Goal: Task Accomplishment & Management: Manage account settings

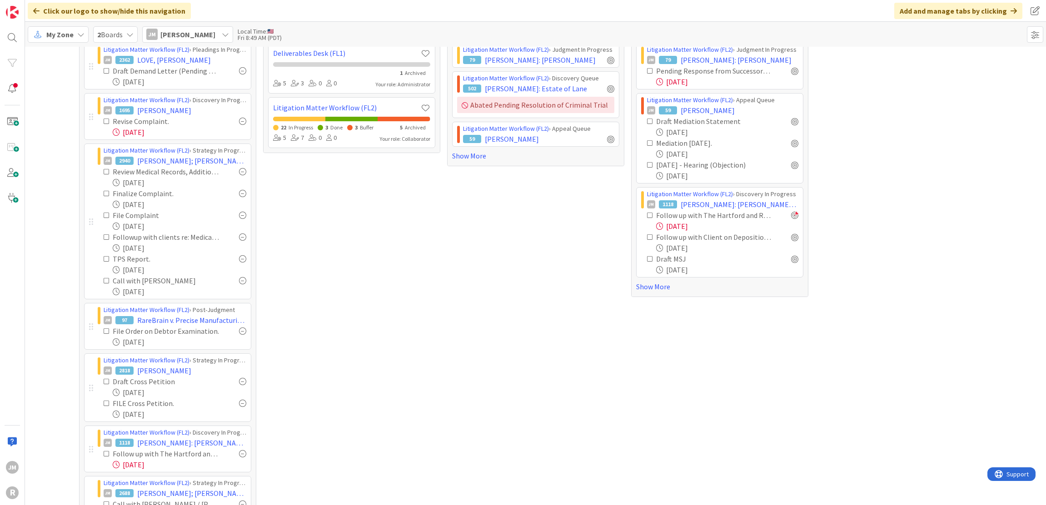
scroll to position [136, 0]
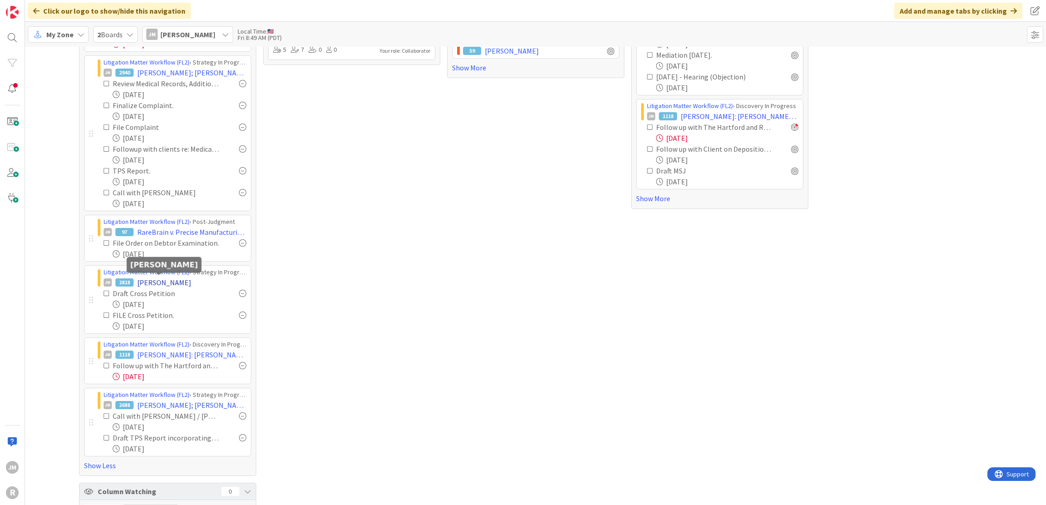
click at [174, 281] on span "[PERSON_NAME]" at bounding box center [164, 282] width 54 height 11
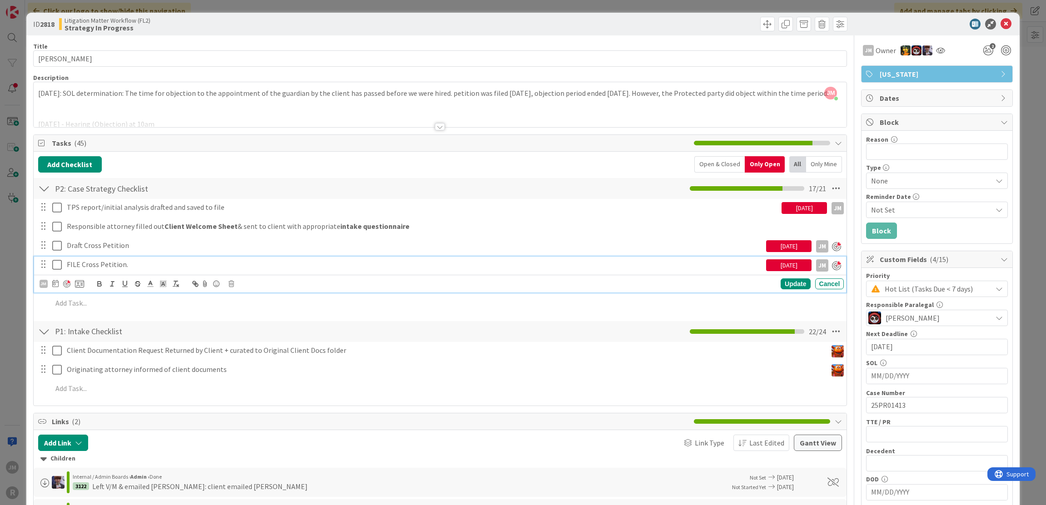
click at [118, 266] on p "FILE Cross Petition." at bounding box center [415, 265] width 696 height 10
click at [55, 281] on icon at bounding box center [55, 283] width 6 height 7
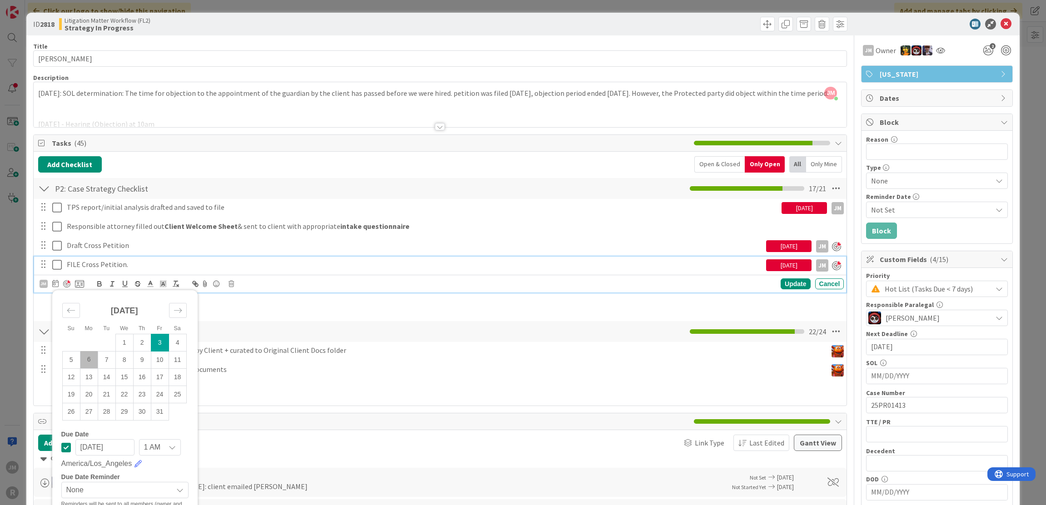
click at [88, 356] on td "6" at bounding box center [89, 359] width 18 height 17
type input "[DATE]"
click at [793, 285] on div "Update" at bounding box center [796, 284] width 30 height 11
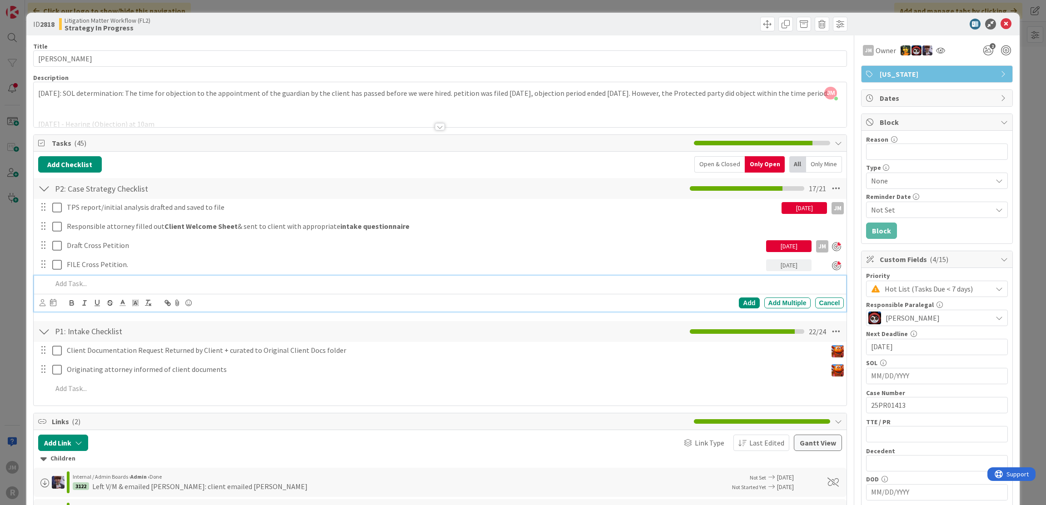
click at [116, 289] on div at bounding box center [447, 284] width 796 height 16
click at [121, 282] on p at bounding box center [446, 284] width 789 height 10
click at [38, 306] on div "Add Add Multiple Cancel" at bounding box center [440, 303] width 813 height 18
click at [42, 303] on icon at bounding box center [43, 303] width 6 height 7
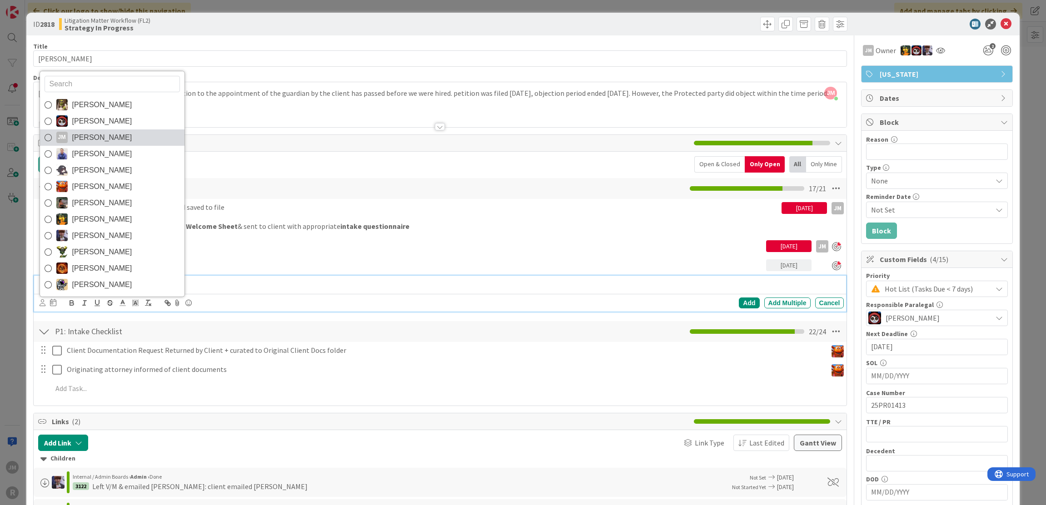
click at [82, 139] on span "[PERSON_NAME]" at bounding box center [102, 138] width 60 height 14
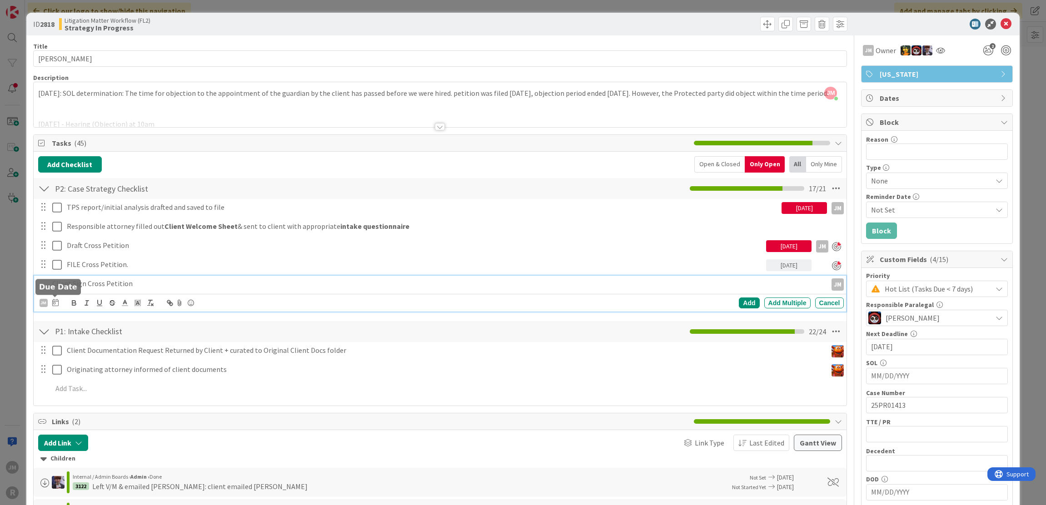
click at [56, 304] on icon at bounding box center [55, 302] width 6 height 7
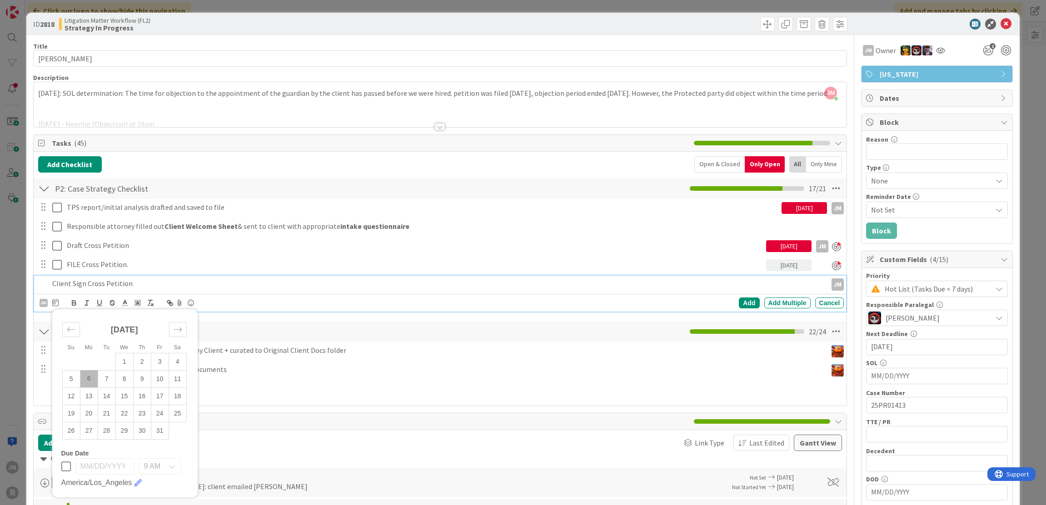
click at [87, 374] on td "6" at bounding box center [89, 378] width 18 height 17
type input "[DATE]"
click at [739, 301] on div "Add" at bounding box center [749, 303] width 20 height 11
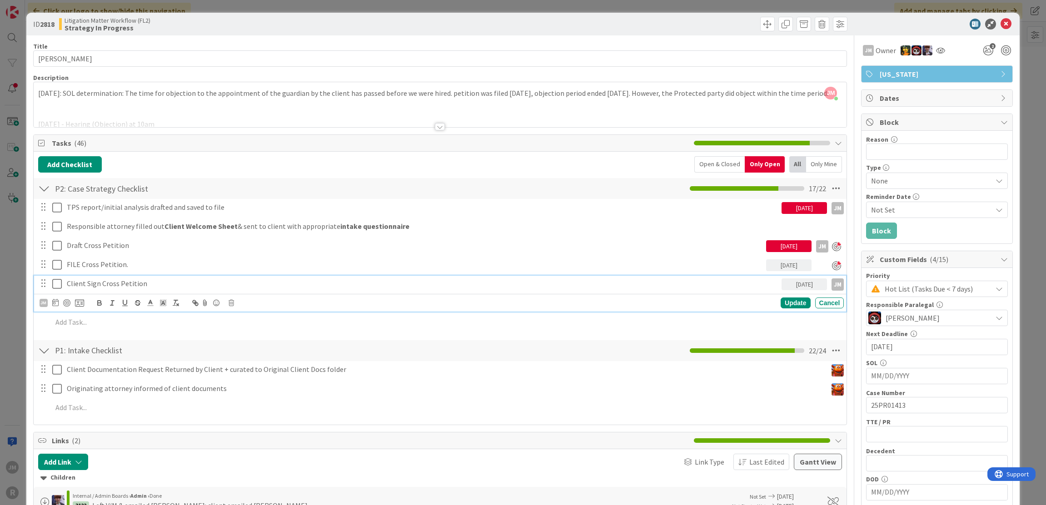
click at [95, 279] on p "Client Sign Cross Petition" at bounding box center [423, 284] width 712 height 10
click at [69, 301] on div at bounding box center [66, 303] width 7 height 7
click at [783, 300] on div "Update" at bounding box center [796, 303] width 30 height 11
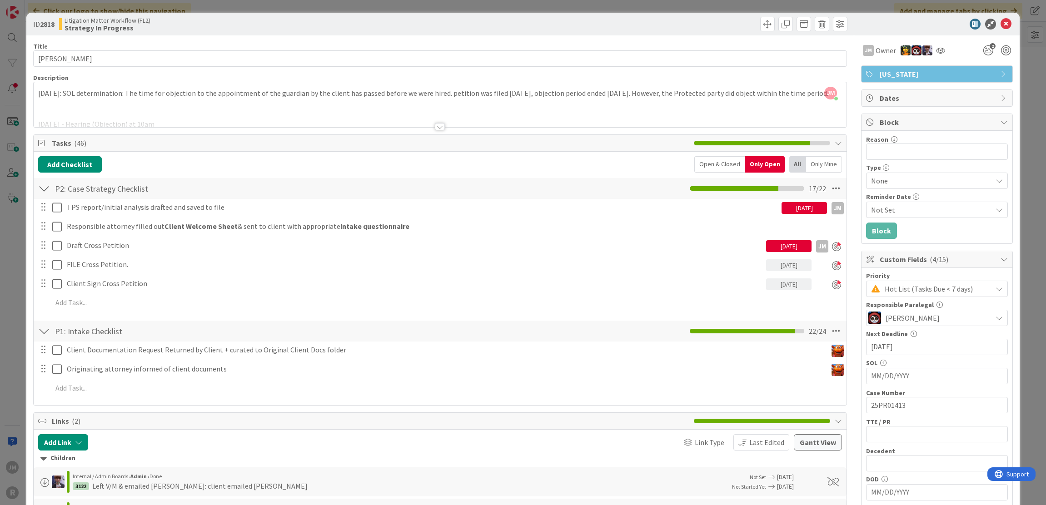
click at [11, 323] on div "ID 2818 Litigation Matter Workflow (FL2) Strategy In Progress Title 15 / 128 [P…" at bounding box center [523, 252] width 1046 height 505
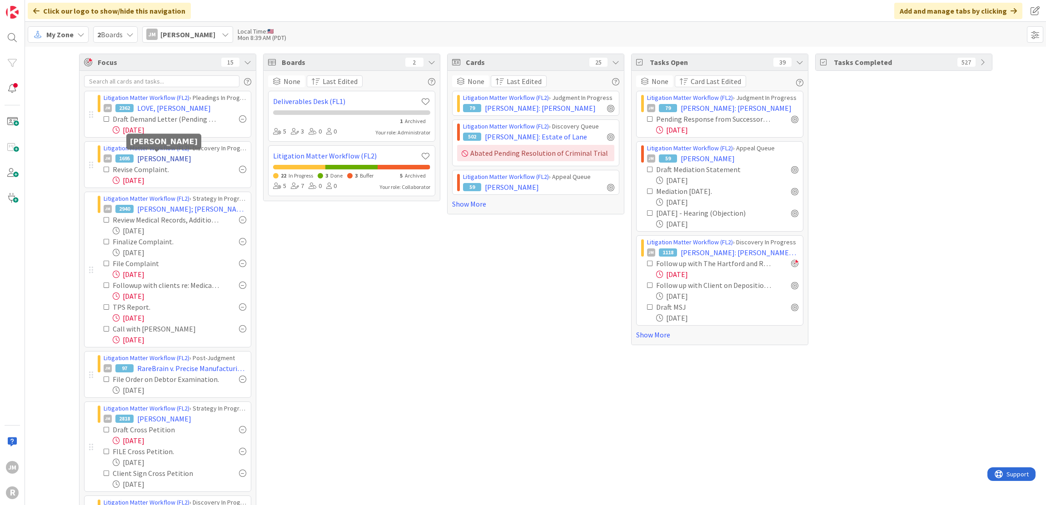
click at [149, 158] on span "[PERSON_NAME]" at bounding box center [164, 158] width 54 height 11
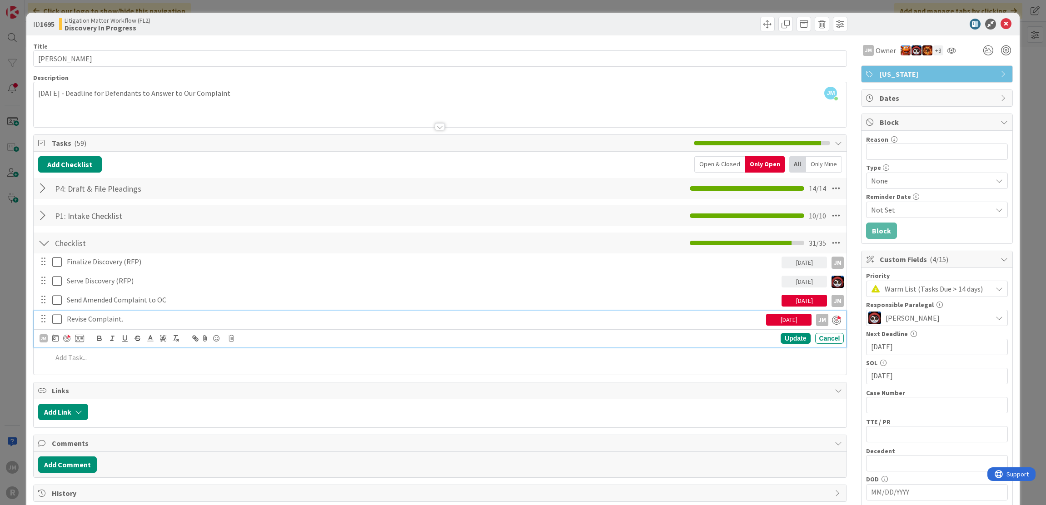
click at [110, 320] on p "Revise Complaint." at bounding box center [415, 319] width 696 height 10
click at [55, 336] on icon at bounding box center [55, 338] width 6 height 7
click at [85, 412] on td "6" at bounding box center [89, 414] width 18 height 17
type input "[DATE]"
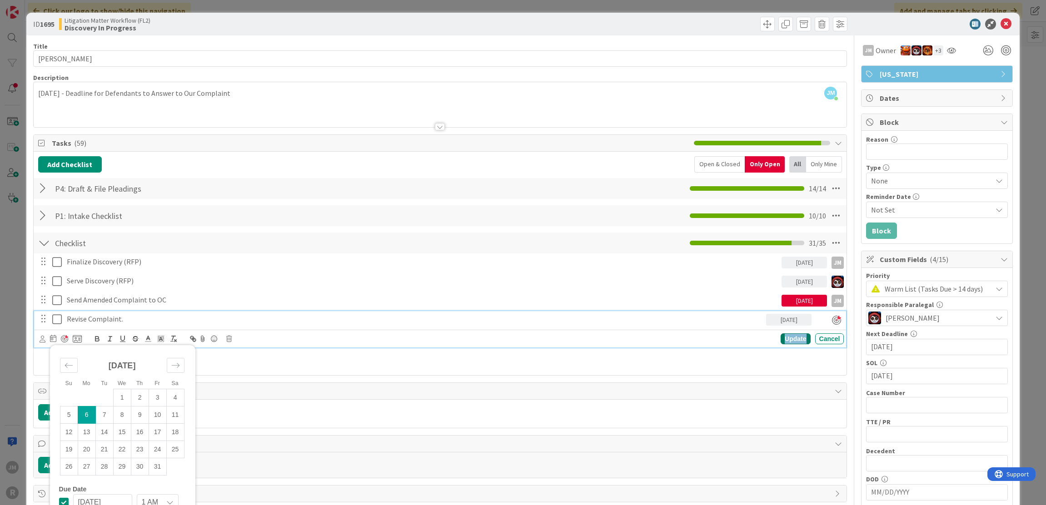
click at [790, 339] on div "Update" at bounding box center [796, 339] width 30 height 11
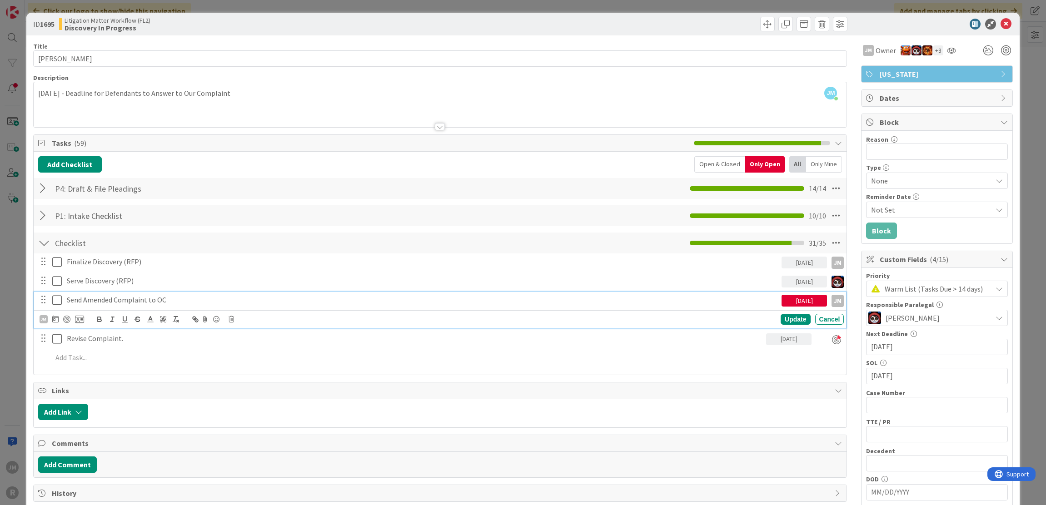
click at [145, 296] on p "Send Amended Complaint to OC" at bounding box center [423, 300] width 712 height 10
click at [54, 320] on icon at bounding box center [55, 318] width 6 height 7
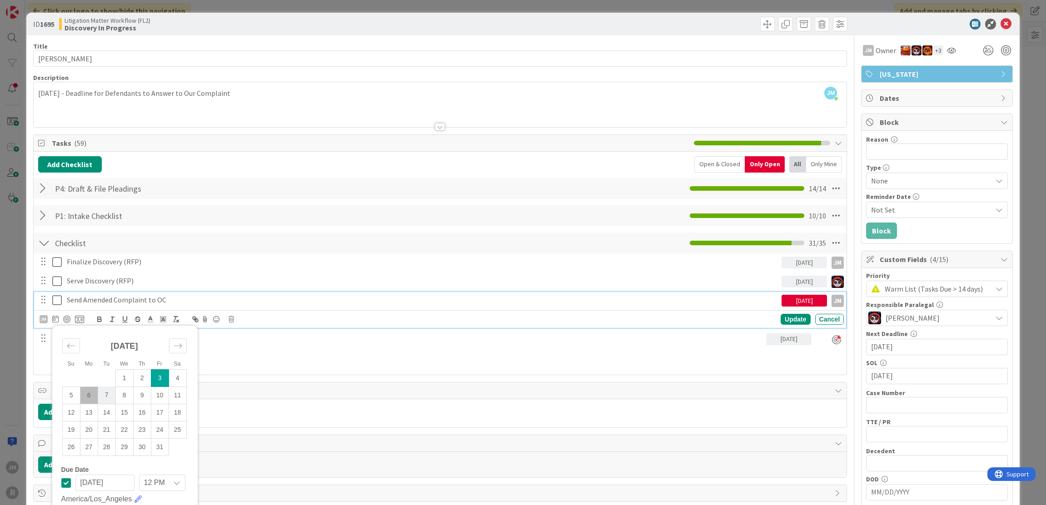
click at [106, 394] on td "7" at bounding box center [107, 395] width 18 height 17
type input "[DATE]"
click at [788, 320] on div "Update" at bounding box center [796, 319] width 30 height 11
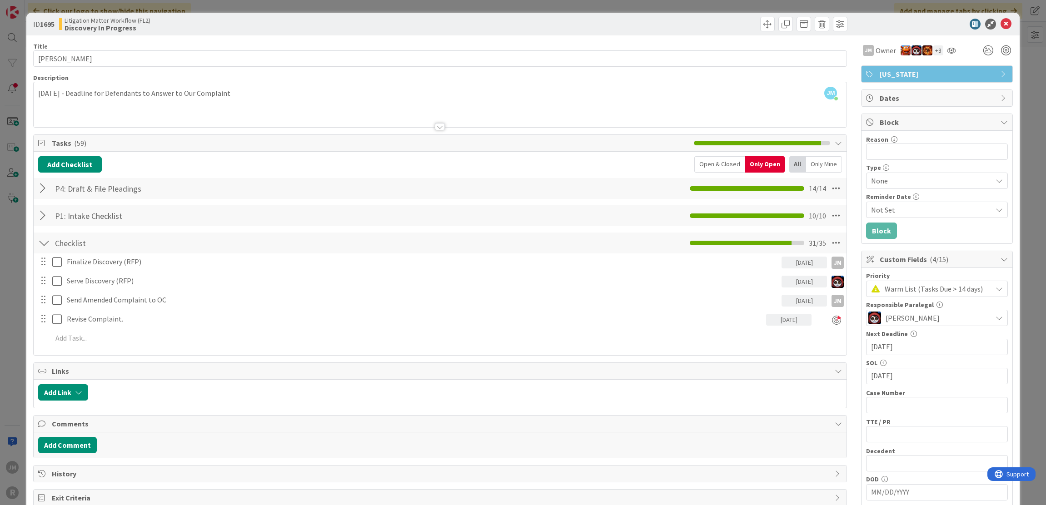
click at [12, 270] on div "ID 1695 Litigation Matter Workflow (FL2) Discovery In Progress Title 14 / 128 […" at bounding box center [523, 252] width 1046 height 505
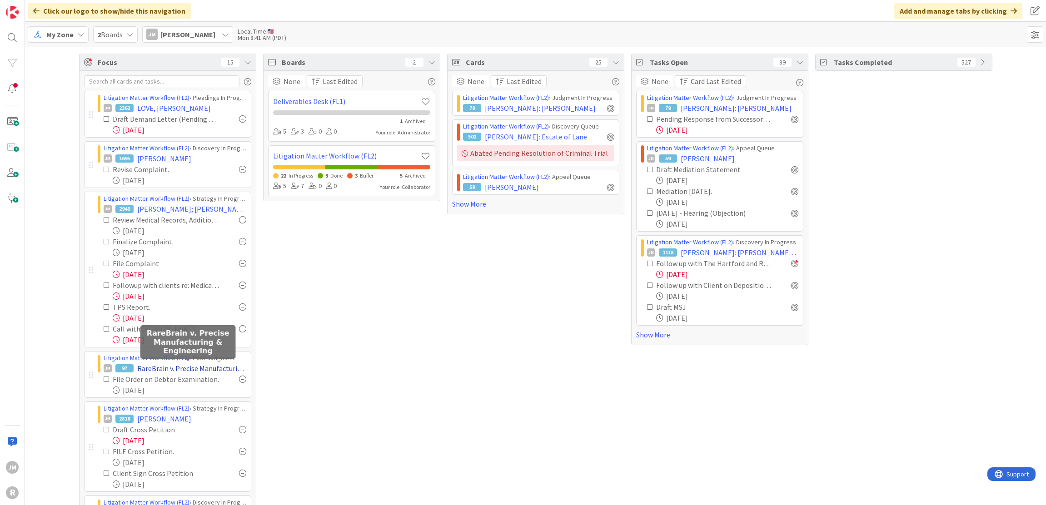
click at [206, 365] on span "RareBrain v. Precise Manufacturing & Engineering" at bounding box center [191, 368] width 109 height 11
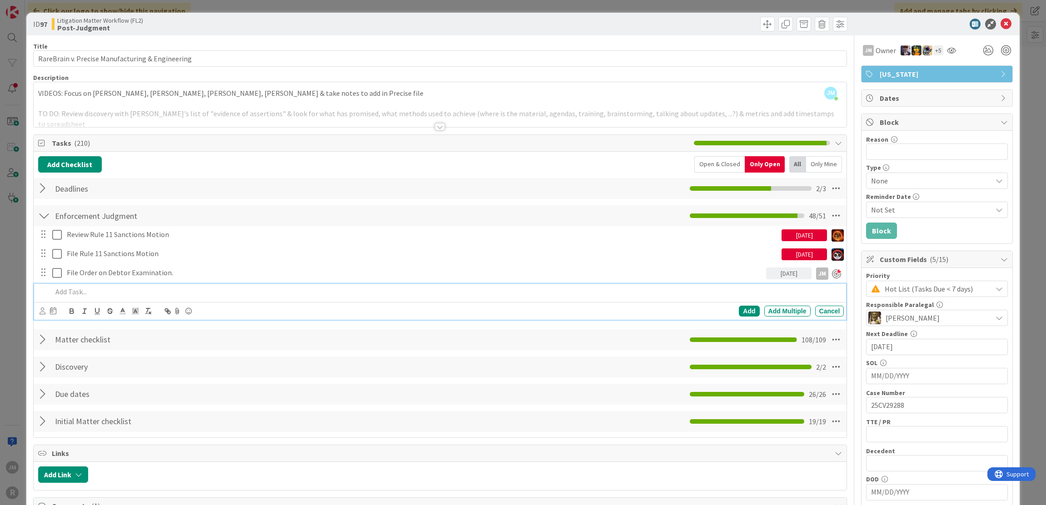
click at [135, 284] on div at bounding box center [447, 292] width 796 height 16
click at [41, 309] on icon at bounding box center [43, 311] width 6 height 7
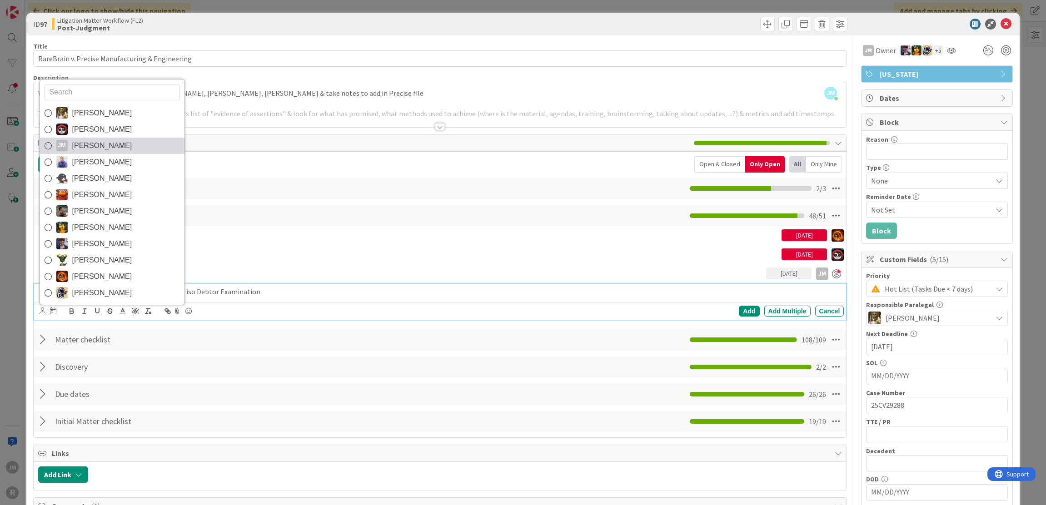
click at [86, 141] on span "[PERSON_NAME]" at bounding box center [102, 146] width 60 height 14
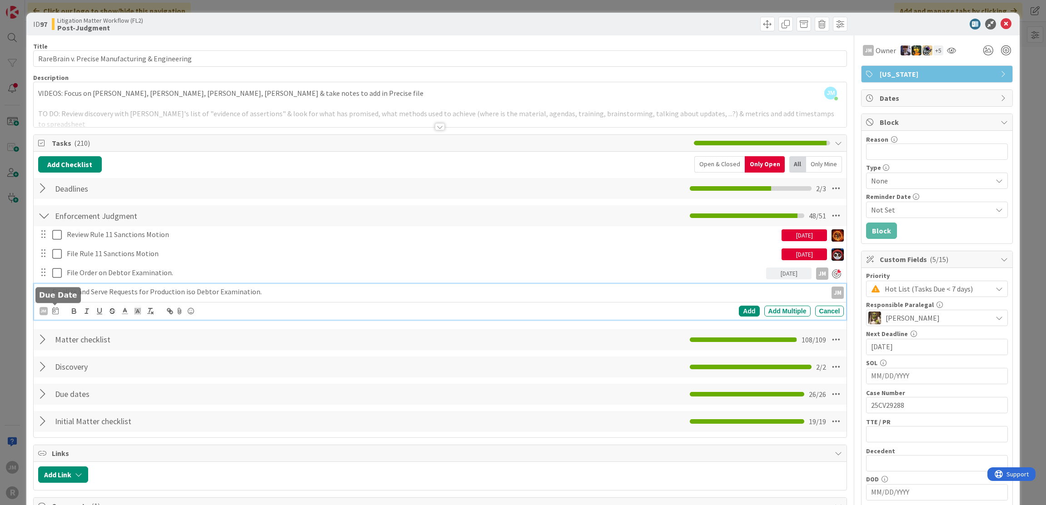
click at [54, 312] on icon at bounding box center [55, 310] width 6 height 7
click at [89, 387] on td "6" at bounding box center [89, 387] width 18 height 17
type input "[DATE]"
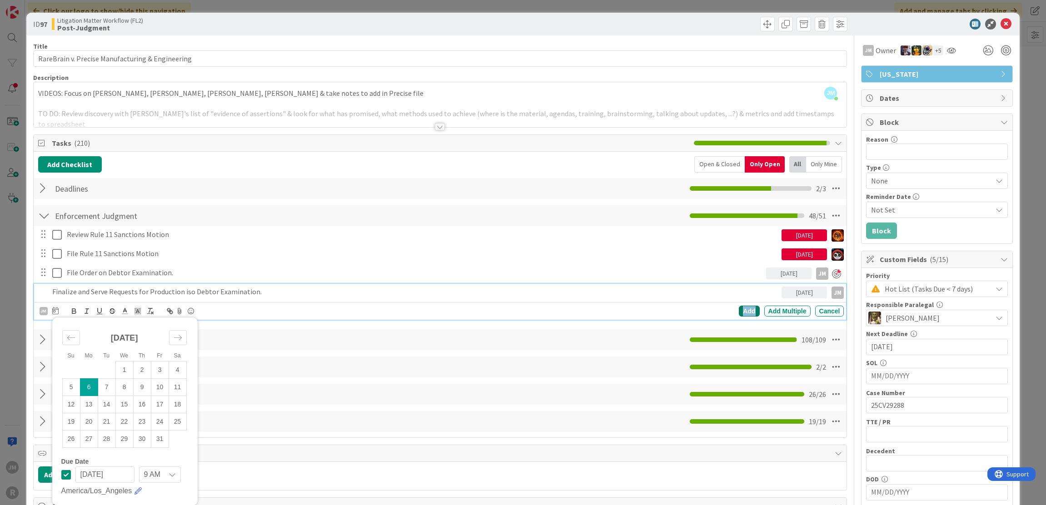
click at [746, 310] on div "Add" at bounding box center [749, 311] width 20 height 11
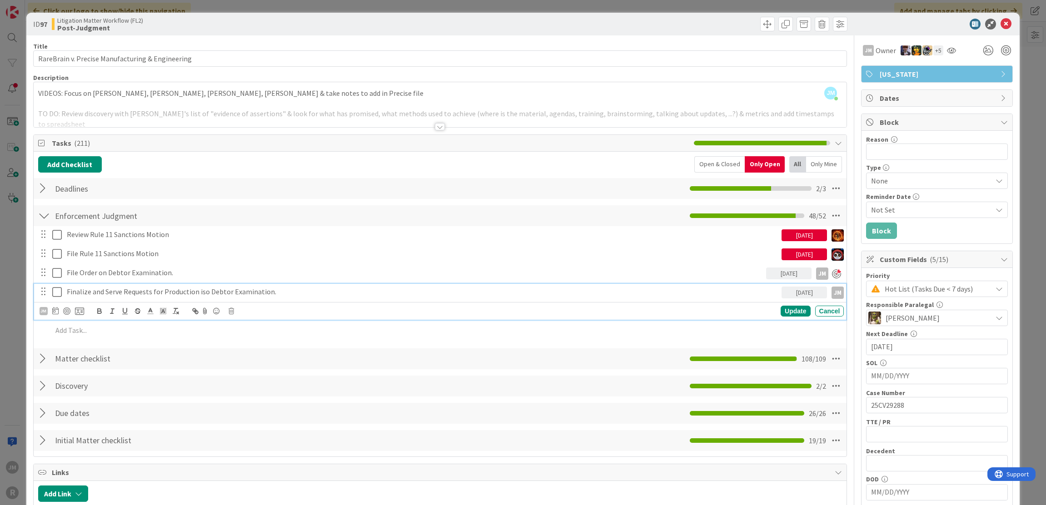
click at [138, 291] on p "Finalize and Serve Requests for Production iso Debtor Examination." at bounding box center [423, 292] width 712 height 10
click at [66, 310] on div at bounding box center [66, 311] width 7 height 7
click at [786, 309] on div "Update" at bounding box center [796, 311] width 30 height 11
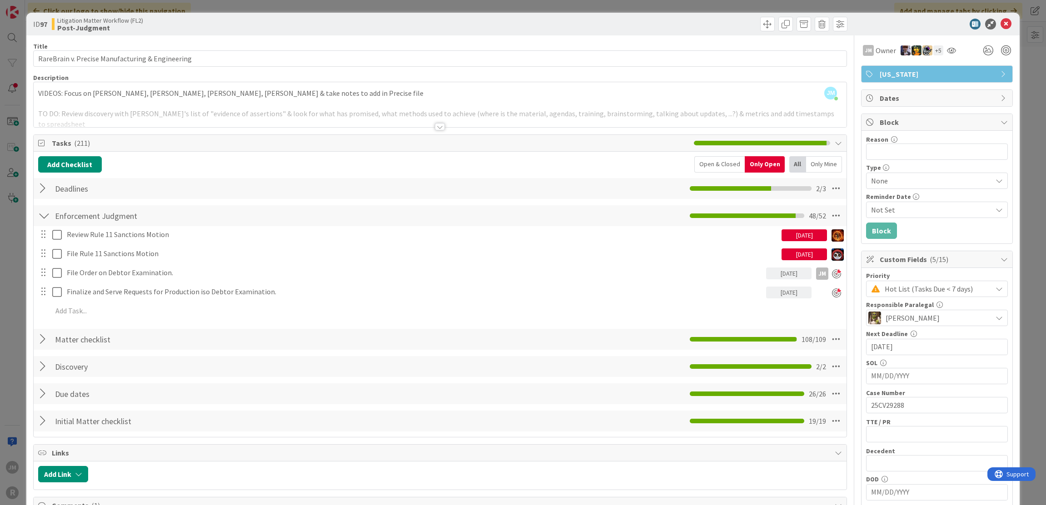
click at [13, 319] on div "ID 97 Litigation Matter Workflow (FL2) Post-Judgment Title 48 / 128 RareBrain v…" at bounding box center [523, 252] width 1046 height 505
